Goal: Browse casually: Explore the website without a specific task or goal

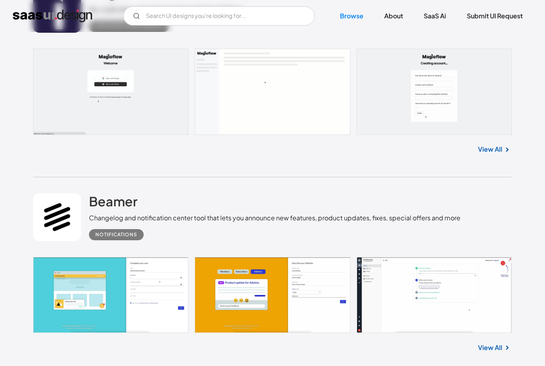
scroll to position [940, 0]
click at [498, 154] on link "View All" at bounding box center [490, 149] width 24 height 10
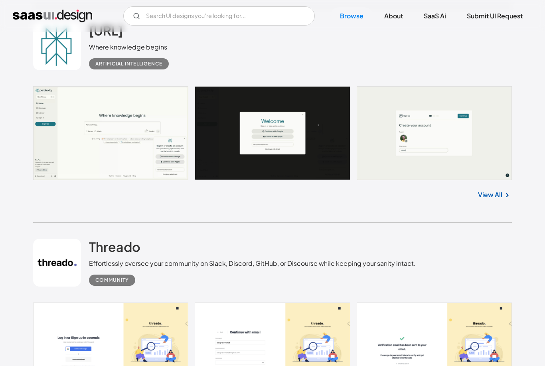
scroll to position [1516, 0]
click at [498, 200] on link "View All" at bounding box center [490, 195] width 24 height 10
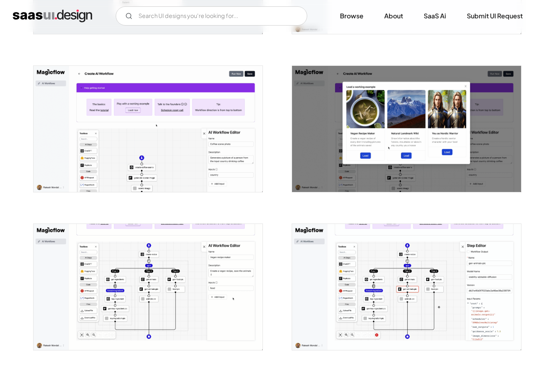
scroll to position [437, 0]
click at [116, 145] on img "open lightbox" at bounding box center [148, 129] width 229 height 126
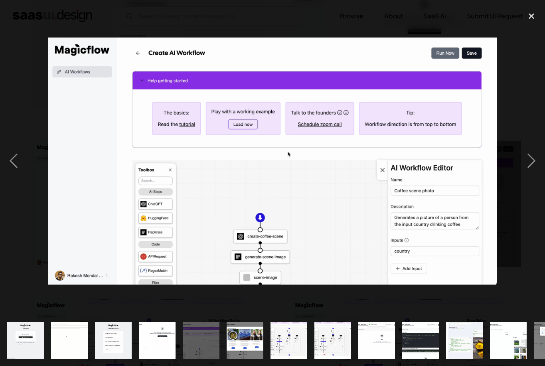
scroll to position [362, 0]
click at [529, 175] on div "next image" at bounding box center [531, 160] width 27 height 307
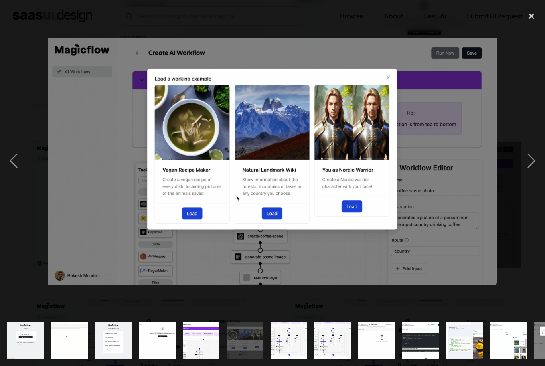
click at [529, 178] on div "next image" at bounding box center [531, 160] width 27 height 307
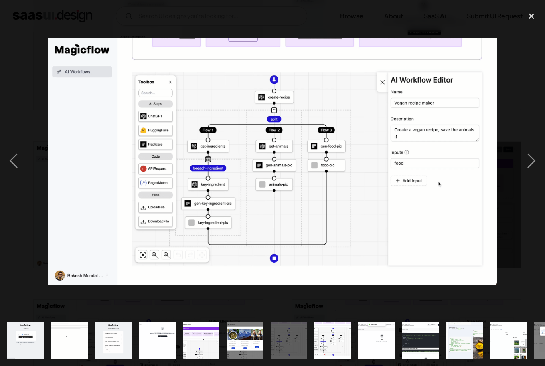
click at [532, 174] on div "next image" at bounding box center [531, 160] width 27 height 307
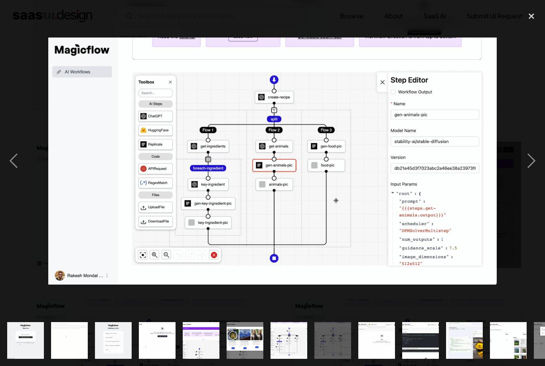
click at [529, 182] on div "next image" at bounding box center [531, 160] width 27 height 307
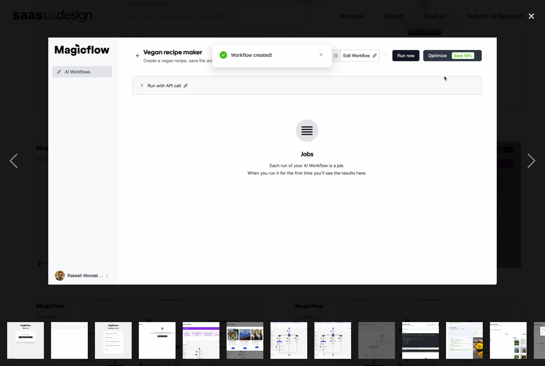
click at [535, 14] on div "close lightbox" at bounding box center [531, 16] width 27 height 18
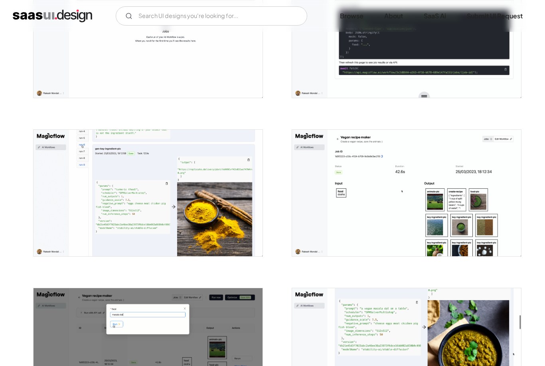
scroll to position [837, 0]
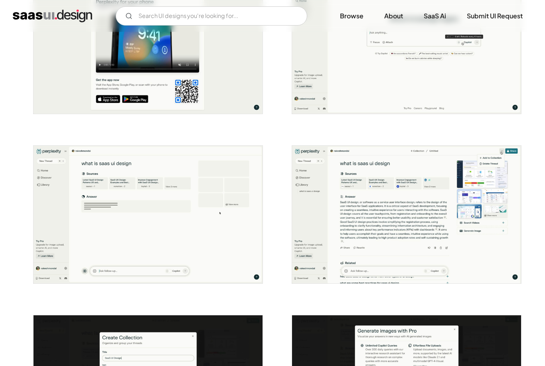
scroll to position [720, 0]
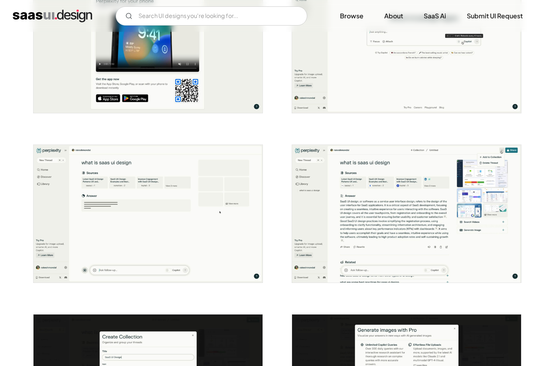
click at [398, 203] on img "open lightbox" at bounding box center [406, 214] width 229 height 138
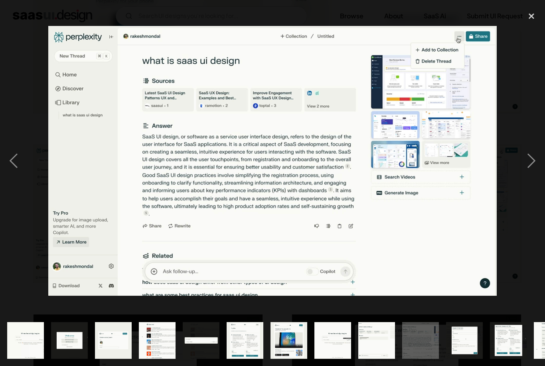
click at [534, 174] on div "next image" at bounding box center [531, 160] width 27 height 307
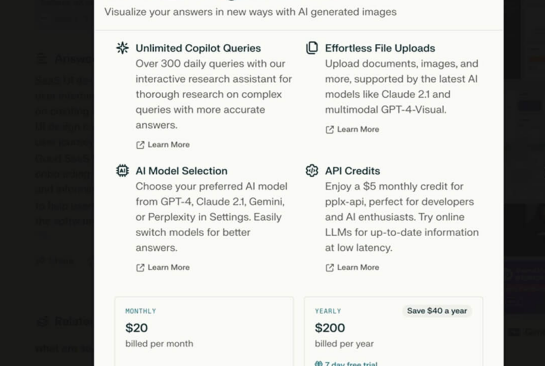
scroll to position [0, 308]
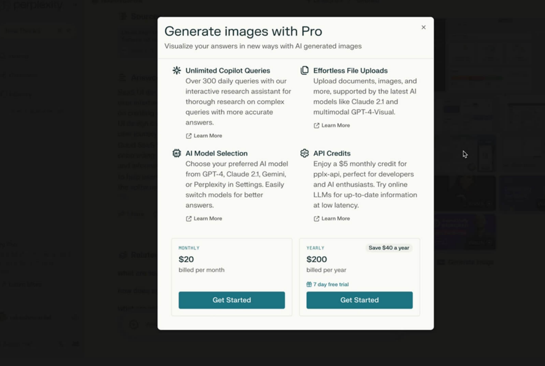
click at [344, 39] on img at bounding box center [272, 161] width 448 height 270
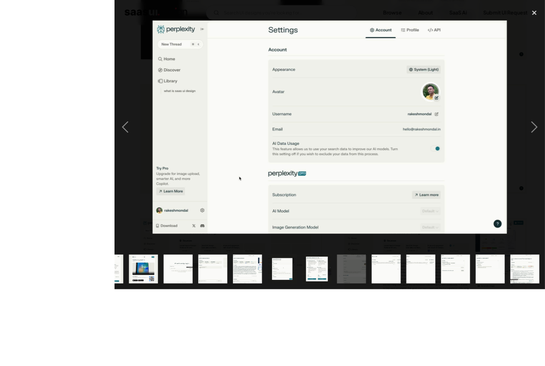
scroll to position [711, 0]
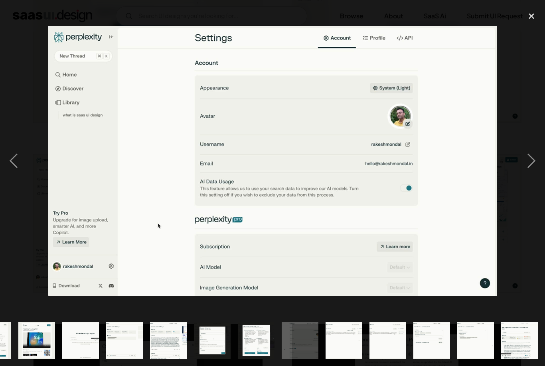
click at [522, 18] on div "close lightbox" at bounding box center [531, 16] width 27 height 18
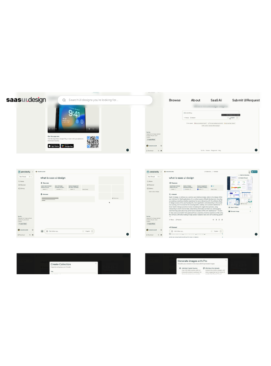
scroll to position [1456, 0]
